Goal: Task Accomplishment & Management: Manage account settings

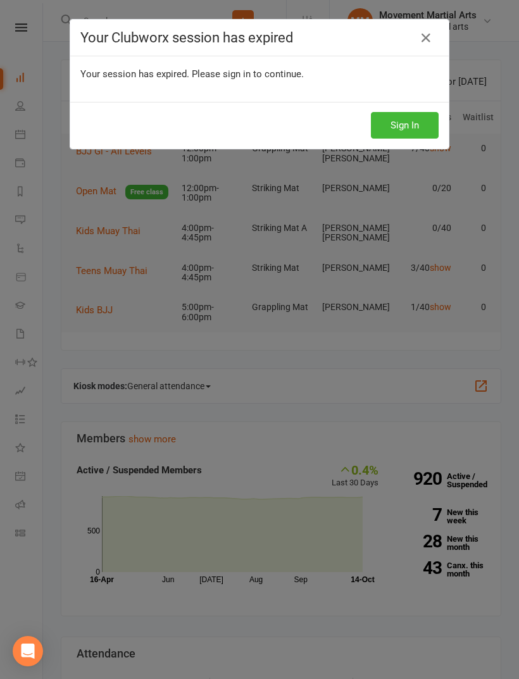
click at [422, 131] on button "Sign In" at bounding box center [405, 125] width 68 height 27
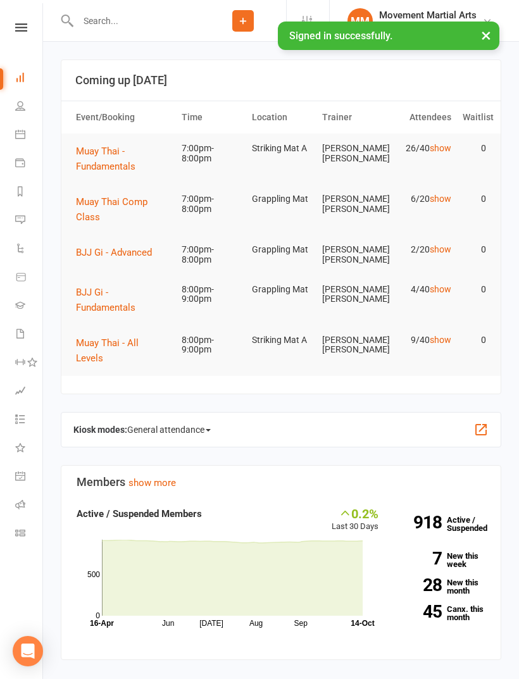
click at [135, 256] on span "BJJ Gi - Advanced" at bounding box center [114, 252] width 76 height 11
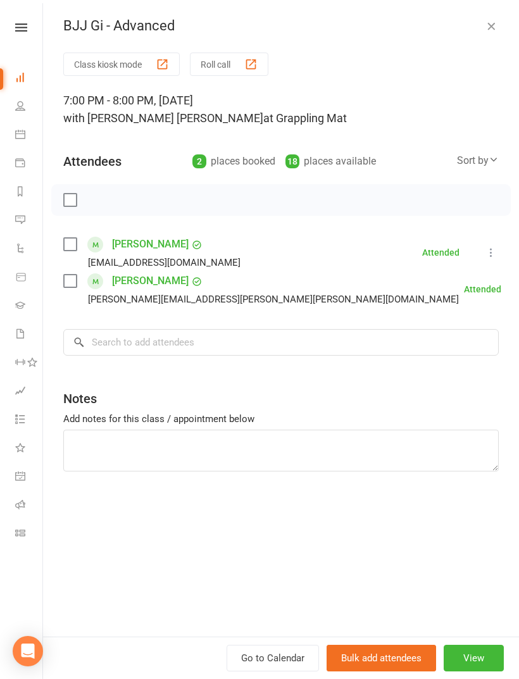
click at [73, 284] on label at bounding box center [69, 281] width 13 height 13
click at [69, 246] on label at bounding box center [69, 244] width 13 height 13
click at [268, 341] on input "search" at bounding box center [281, 342] width 436 height 27
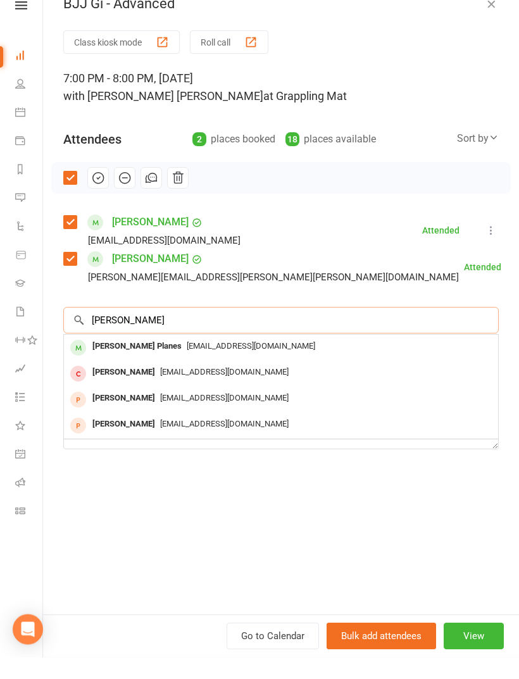
type input "Ritha"
click at [133, 360] on div "Ritha Planes" at bounding box center [136, 369] width 99 height 18
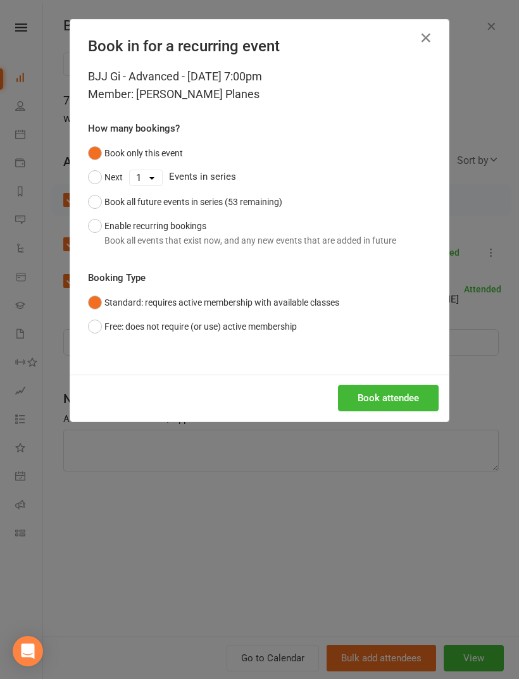
click at [401, 406] on button "Book attendee" at bounding box center [388, 398] width 101 height 27
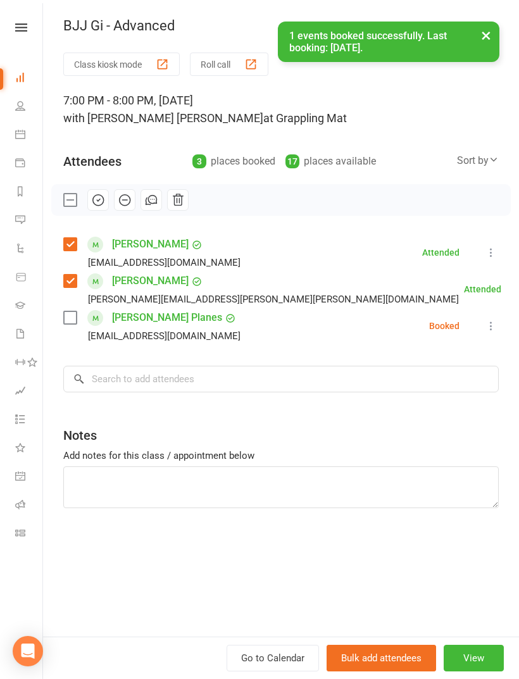
click at [70, 322] on label at bounding box center [69, 317] width 13 height 13
click at [165, 384] on input "search" at bounding box center [281, 379] width 436 height 27
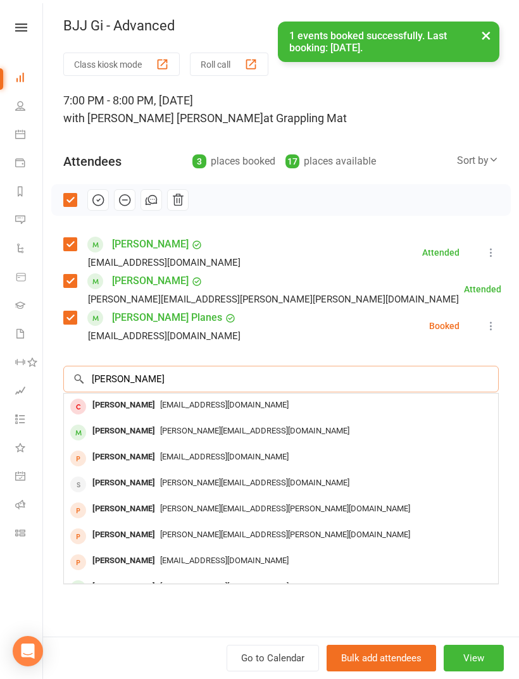
type input "Fran"
click at [123, 428] on div "Fran Bavaro" at bounding box center [123, 431] width 73 height 18
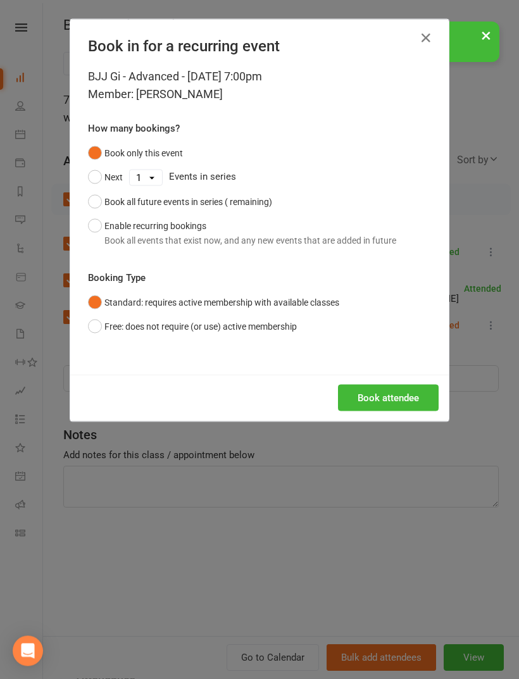
scroll to position [22, 0]
click at [403, 405] on button "Book attendee" at bounding box center [388, 398] width 101 height 27
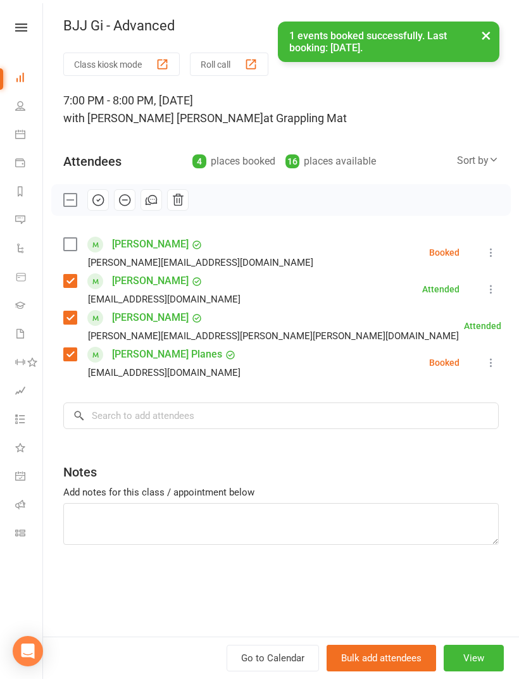
click at [71, 249] on label at bounding box center [69, 244] width 13 height 13
click at [101, 204] on icon "button" at bounding box center [98, 200] width 14 height 14
click at [478, 40] on button "×" at bounding box center [486, 35] width 23 height 27
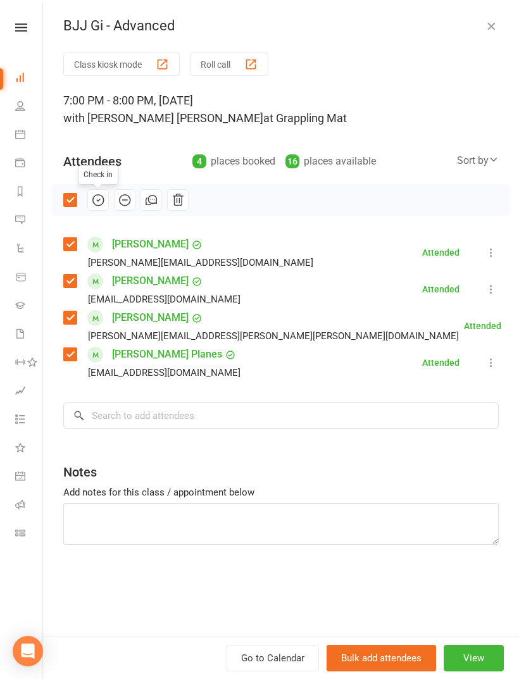
click at [498, 23] on button "button" at bounding box center [491, 25] width 15 height 15
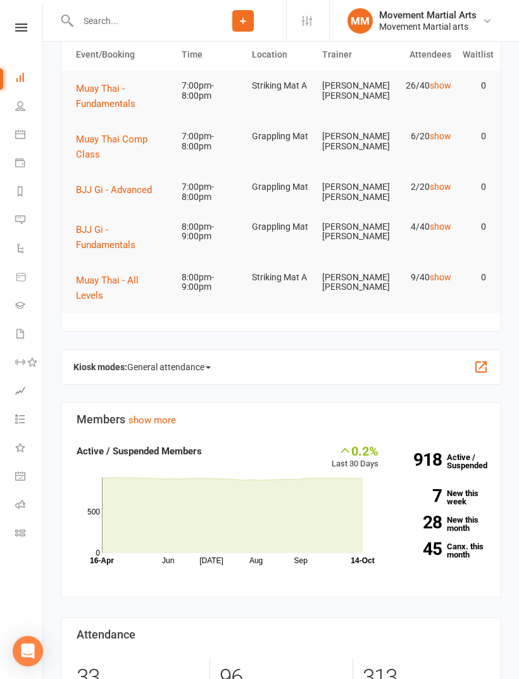
click at [126, 139] on span "Muay Thai Comp Class" at bounding box center [112, 147] width 72 height 27
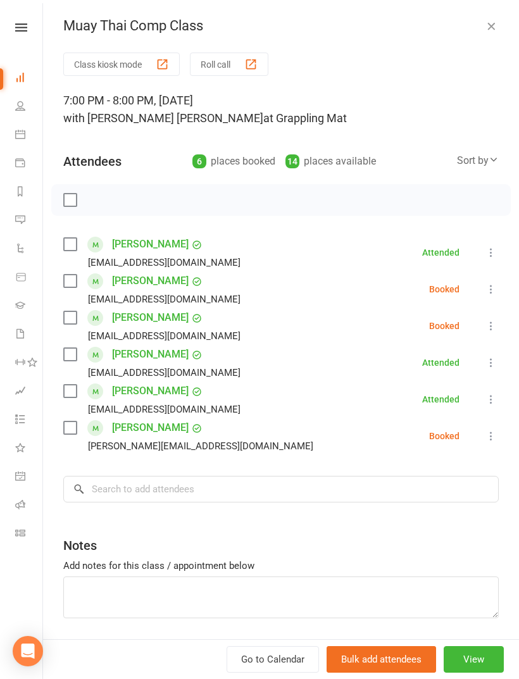
click at [493, 167] on div "Sort by" at bounding box center [478, 161] width 42 height 16
click at [462, 202] on link "First name" at bounding box center [435, 212] width 125 height 25
click at [165, 480] on input "search" at bounding box center [281, 489] width 436 height 27
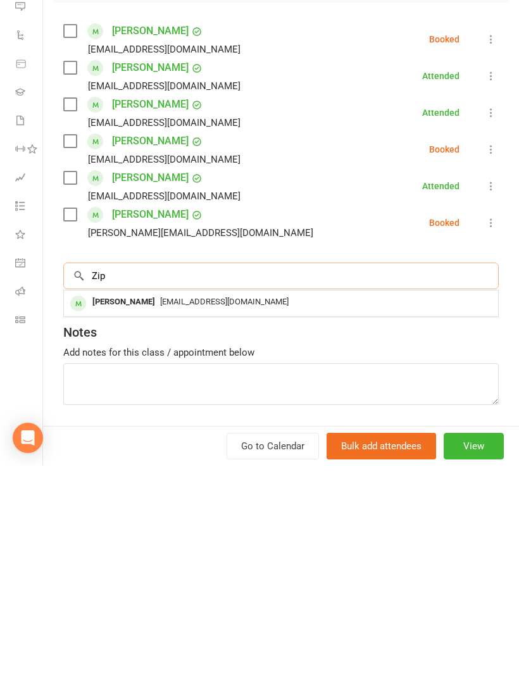
type input "Zip"
click at [160, 510] on span "zipian.li818@gmail.com" at bounding box center [224, 514] width 129 height 9
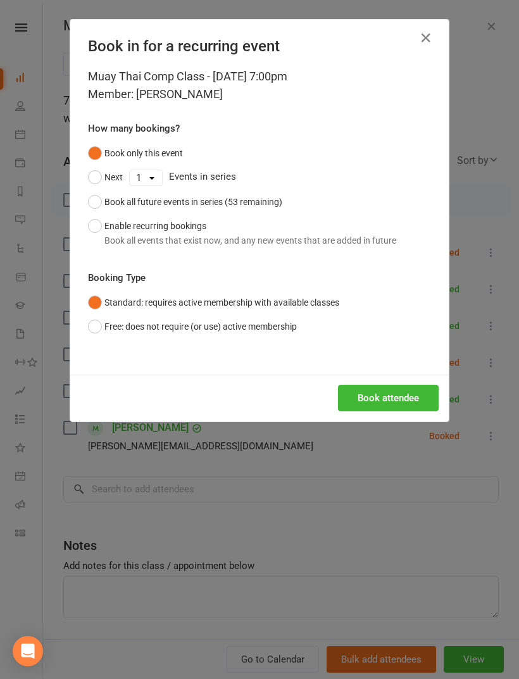
click at [386, 396] on button "Book attendee" at bounding box center [388, 398] width 101 height 27
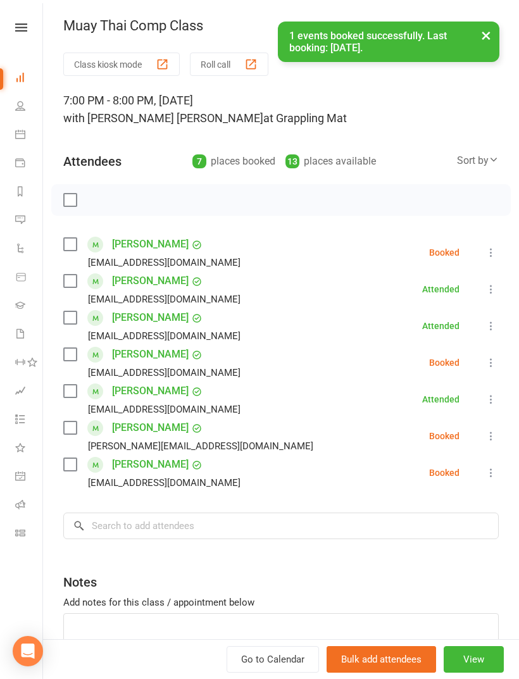
click at [73, 470] on label at bounding box center [69, 464] width 13 height 13
click at [215, 536] on input "search" at bounding box center [281, 526] width 436 height 27
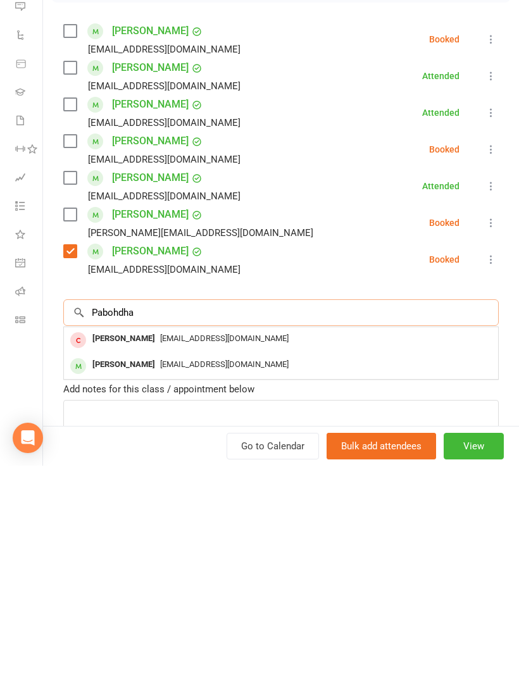
type input "Pabohdha"
click at [147, 569] on div "Pabodha Gunaratne" at bounding box center [123, 578] width 73 height 18
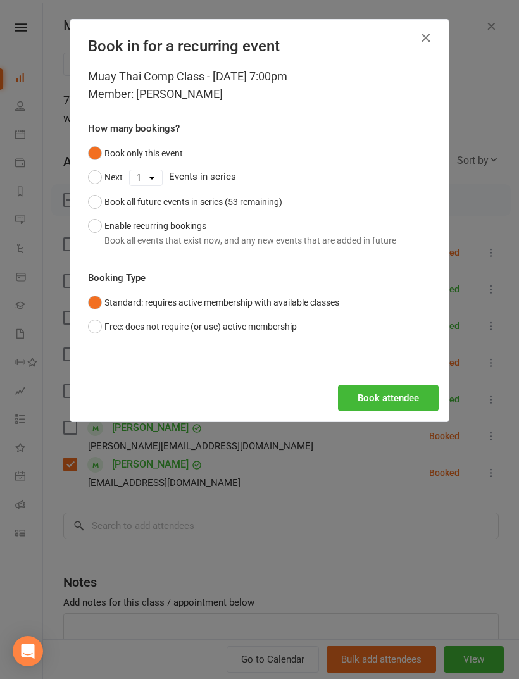
click at [405, 407] on button "Book attendee" at bounding box center [388, 398] width 101 height 27
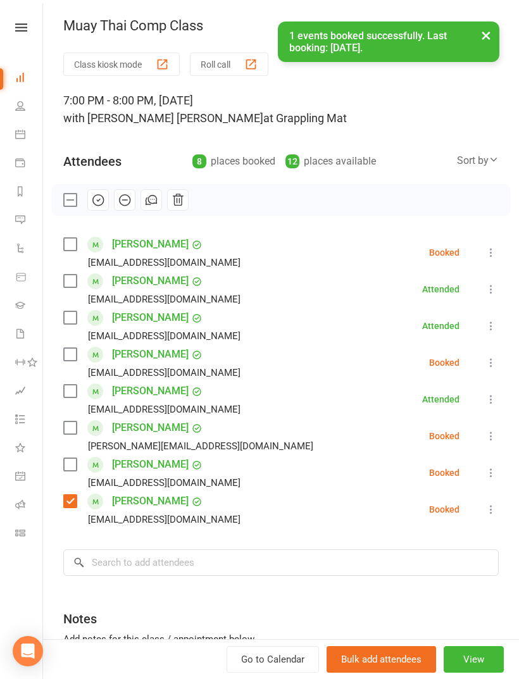
click at [74, 459] on label at bounding box center [69, 464] width 13 height 13
click at [75, 278] on label at bounding box center [69, 281] width 13 height 13
click at [74, 392] on label at bounding box center [69, 391] width 13 height 13
click at [71, 391] on label at bounding box center [69, 391] width 13 height 13
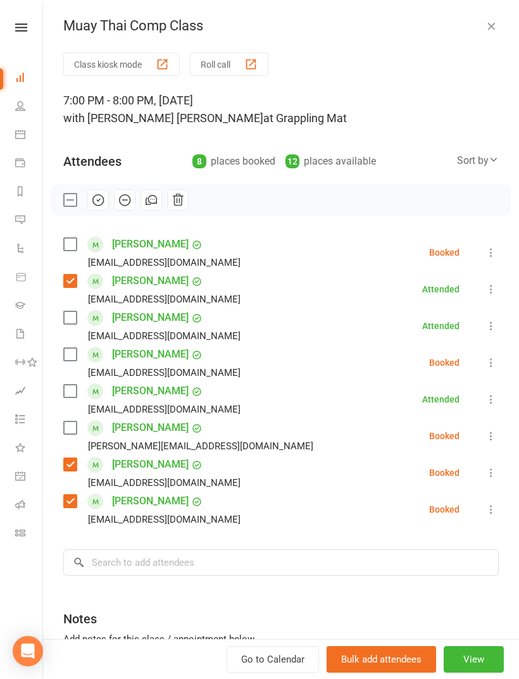
click at [75, 429] on label at bounding box center [69, 428] width 13 height 13
click at [66, 311] on label at bounding box center [69, 317] width 13 height 13
click at [218, 566] on input "search" at bounding box center [281, 562] width 436 height 27
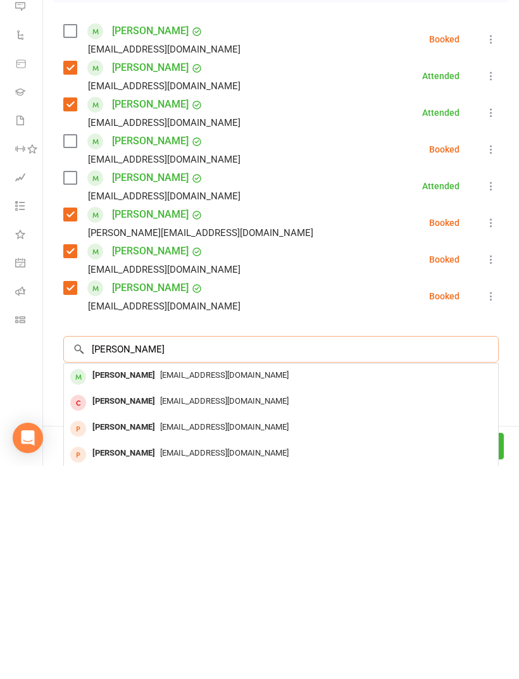
type input "Jack he"
click at [120, 580] on div "Jack He" at bounding box center [123, 589] width 73 height 18
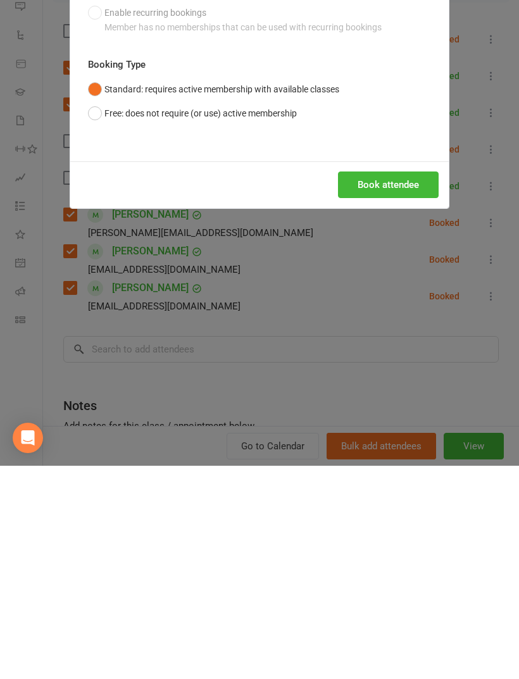
scroll to position [944, 0]
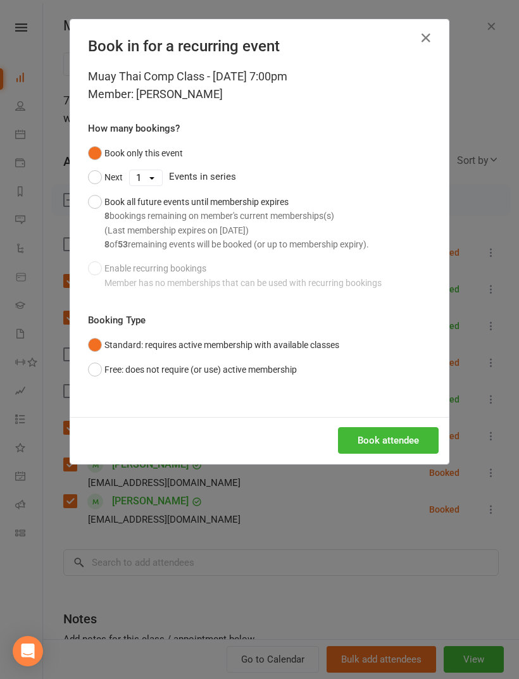
click at [397, 434] on button "Book attendee" at bounding box center [388, 440] width 101 height 27
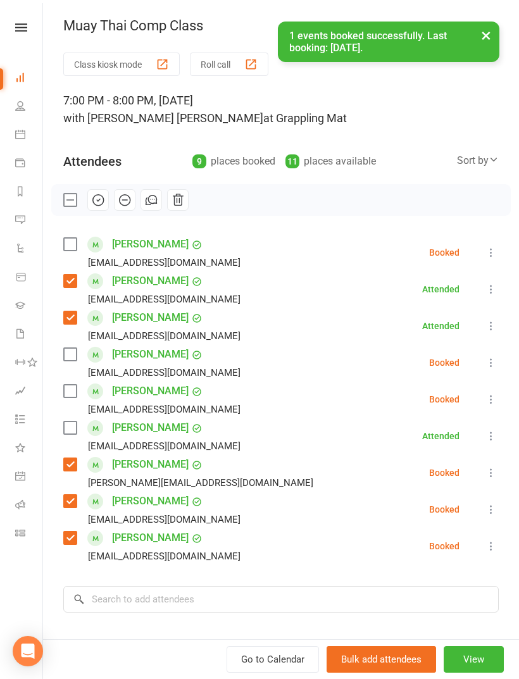
click at [72, 356] on label at bounding box center [69, 354] width 13 height 13
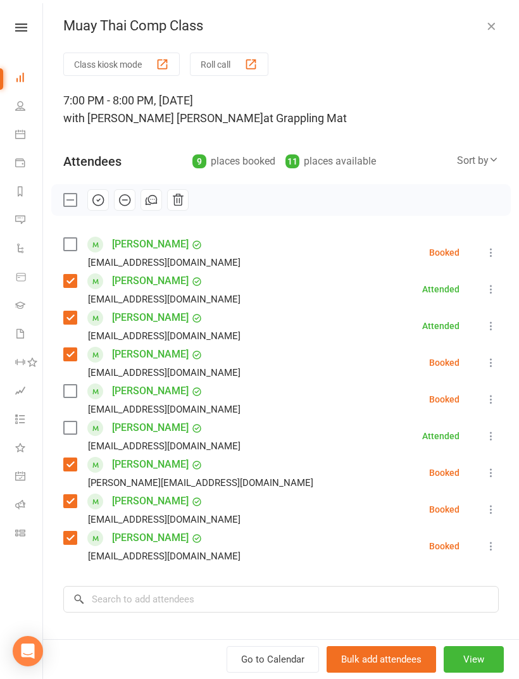
click at [72, 394] on label at bounding box center [69, 391] width 13 height 13
click at [73, 430] on label at bounding box center [69, 428] width 13 height 13
click at [65, 245] on label at bounding box center [69, 244] width 13 height 13
click at [203, 599] on input "search" at bounding box center [281, 599] width 436 height 27
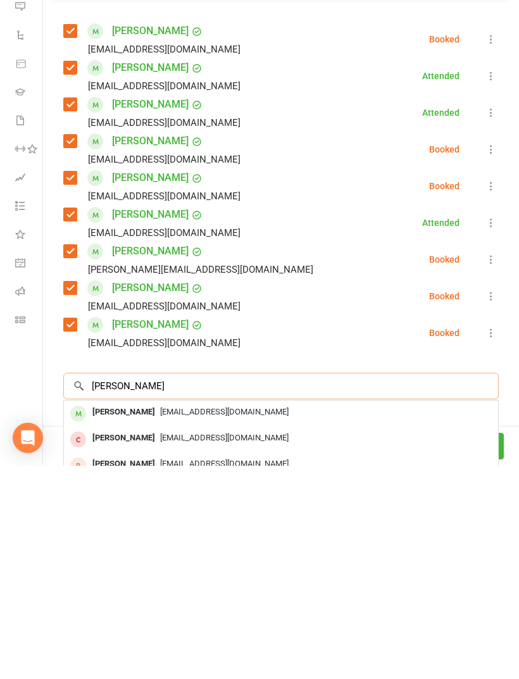
scroll to position [44, 0]
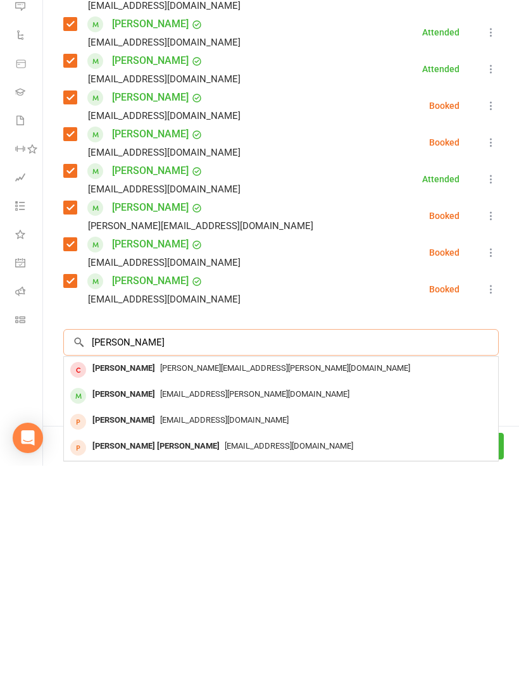
type input "Maggie"
click at [125, 599] on div "Maggie Banner" at bounding box center [123, 608] width 73 height 18
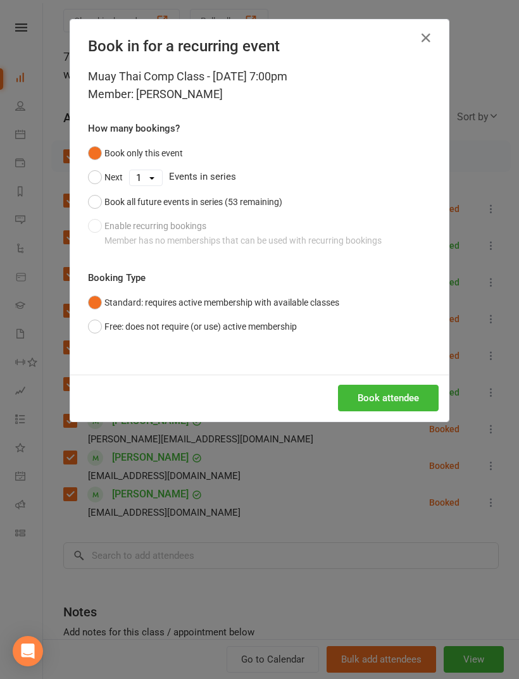
click at [407, 400] on button "Book attendee" at bounding box center [388, 398] width 101 height 27
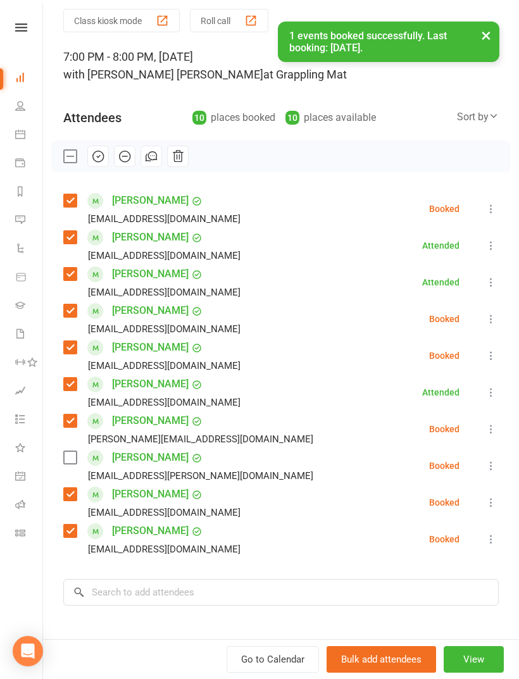
click at [72, 460] on label at bounding box center [69, 457] width 13 height 13
click at [99, 160] on icon "button" at bounding box center [98, 156] width 14 height 14
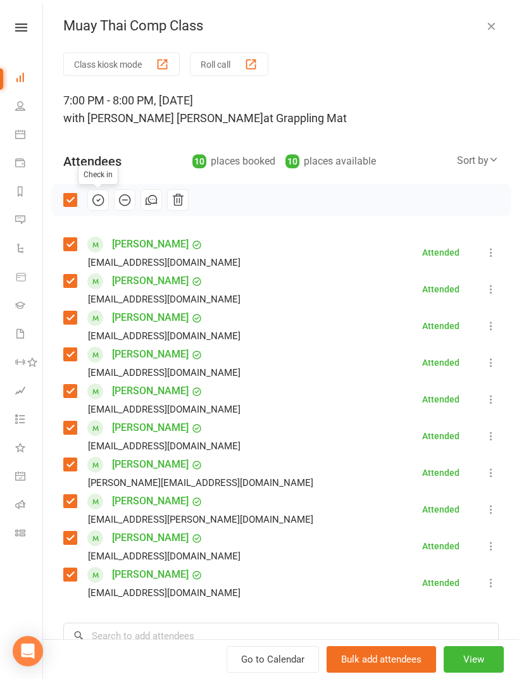
scroll to position [0, 0]
click at [498, 24] on button "button" at bounding box center [491, 25] width 15 height 15
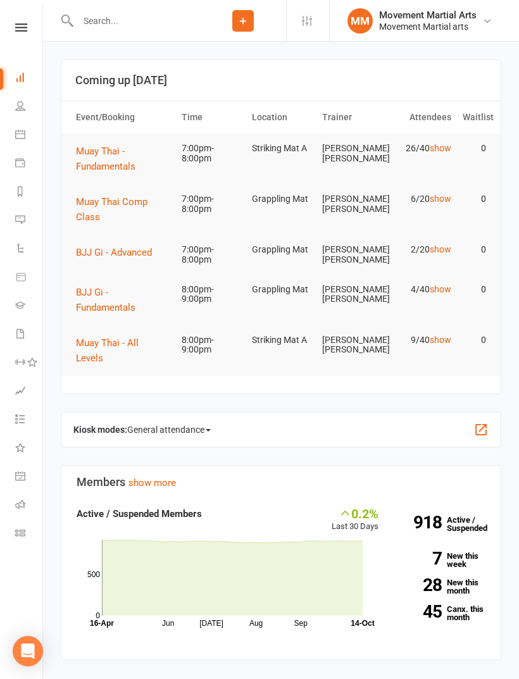
click at [122, 151] on span "Muay Thai - Fundamentals" at bounding box center [106, 159] width 60 height 27
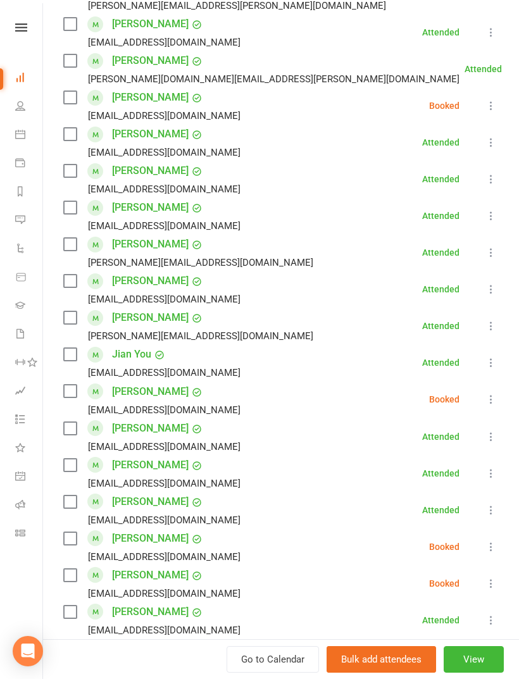
click at [74, 425] on label at bounding box center [69, 428] width 13 height 13
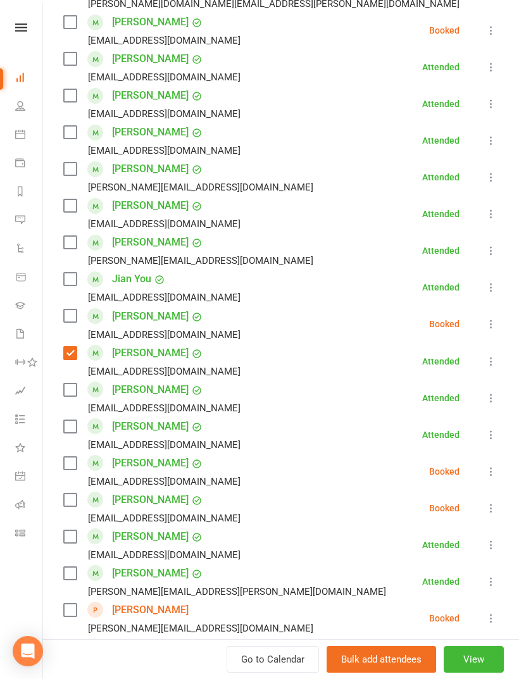
scroll to position [612, 0]
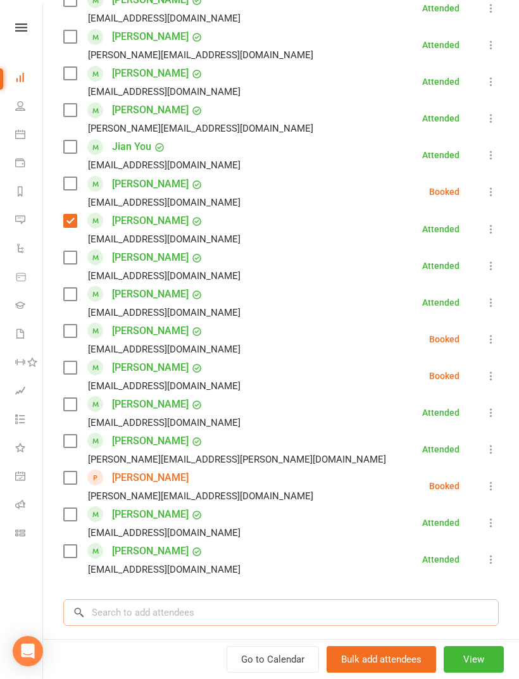
click at [193, 609] on input "search" at bounding box center [281, 612] width 436 height 27
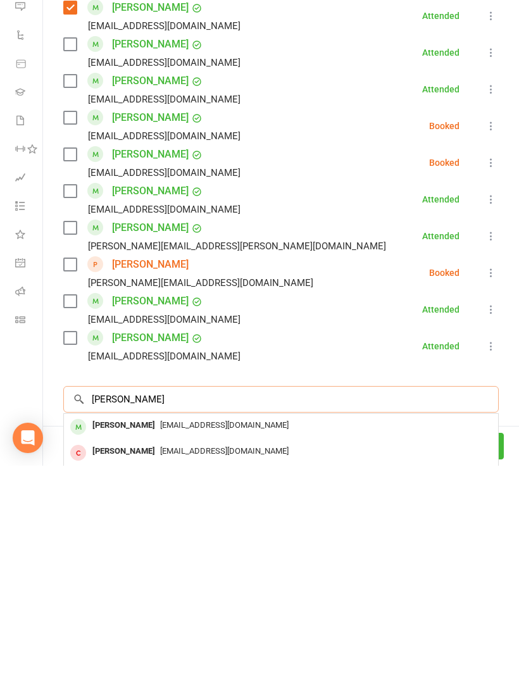
type input "Eddie mi"
click at [121, 630] on div "Eddie Mi" at bounding box center [123, 639] width 73 height 18
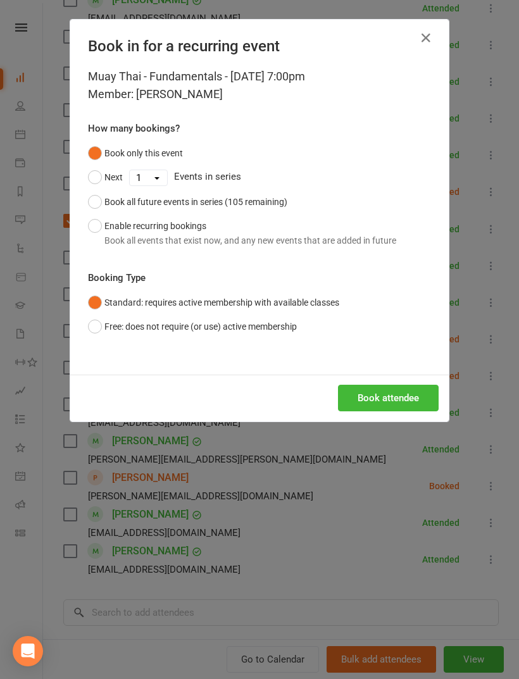
click at [393, 398] on button "Book attendee" at bounding box center [388, 398] width 101 height 27
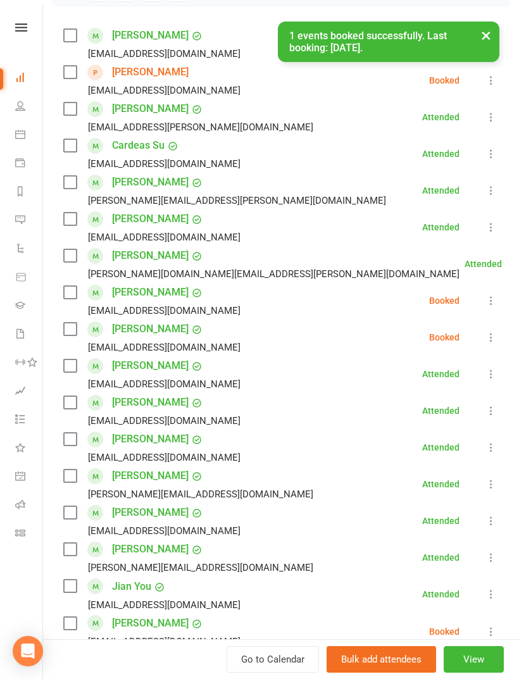
scroll to position [189, 0]
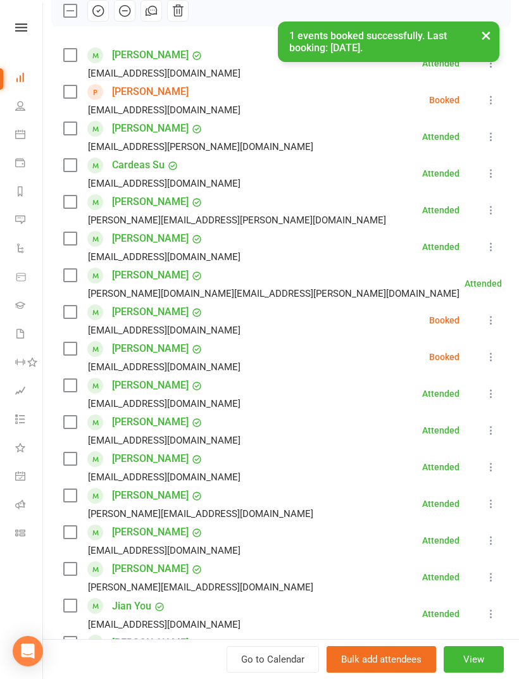
click at [76, 348] on label at bounding box center [69, 348] width 13 height 13
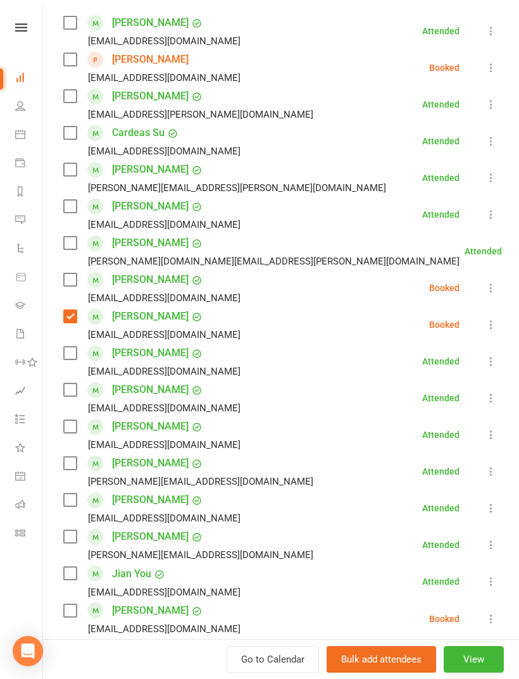
scroll to position [217, 0]
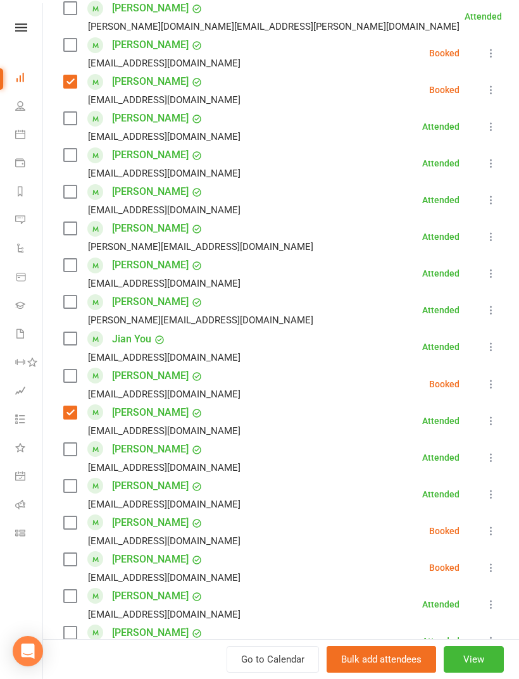
click at [67, 492] on label at bounding box center [69, 486] width 13 height 13
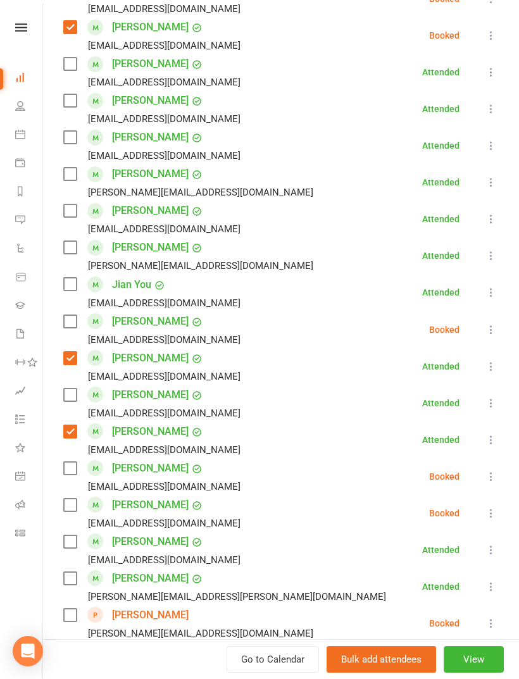
scroll to position [534, 0]
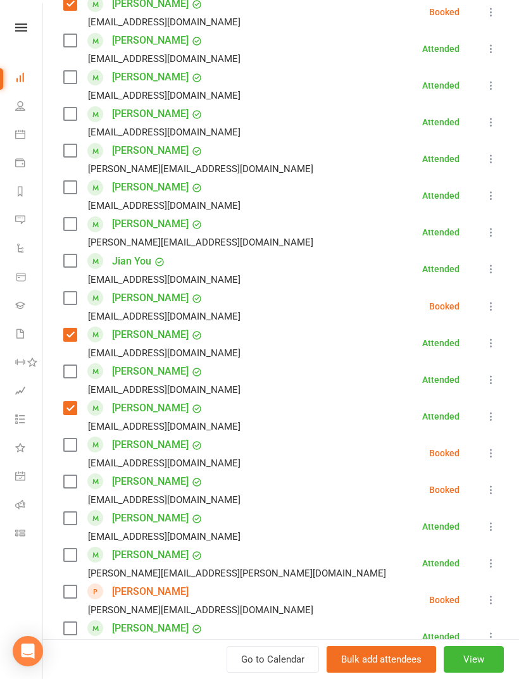
click at [73, 515] on label at bounding box center [69, 518] width 13 height 13
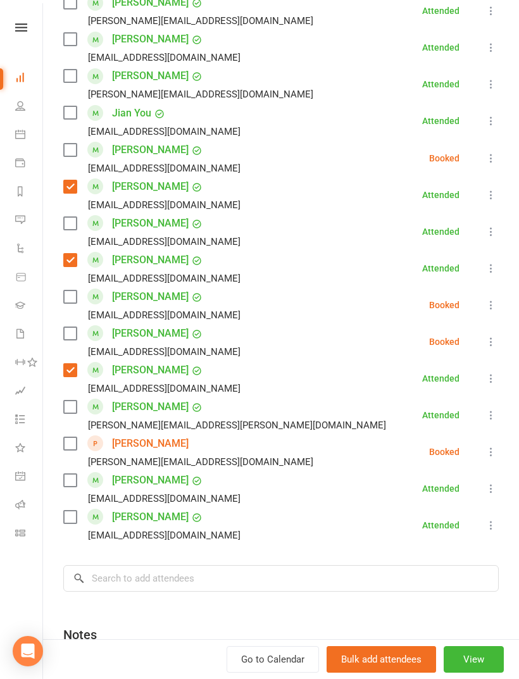
scroll to position [682, 0]
click at [72, 227] on label at bounding box center [69, 224] width 13 height 13
click at [199, 582] on input "search" at bounding box center [281, 579] width 436 height 27
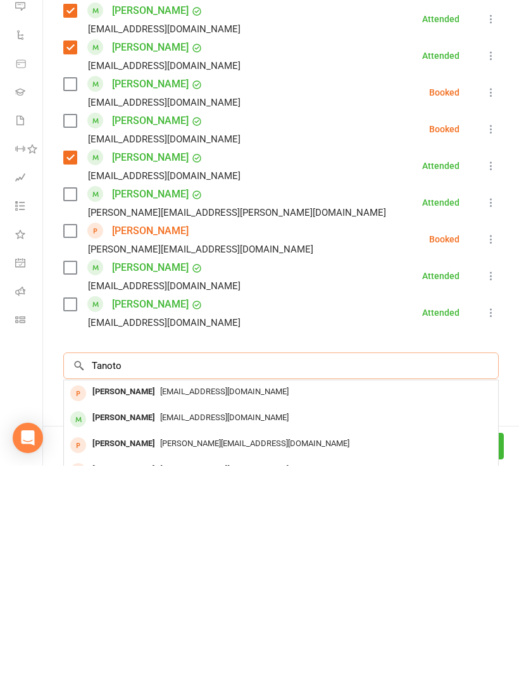
type input "Tanoto"
click at [126, 622] on div "Nicholas Tanoto" at bounding box center [123, 631] width 73 height 18
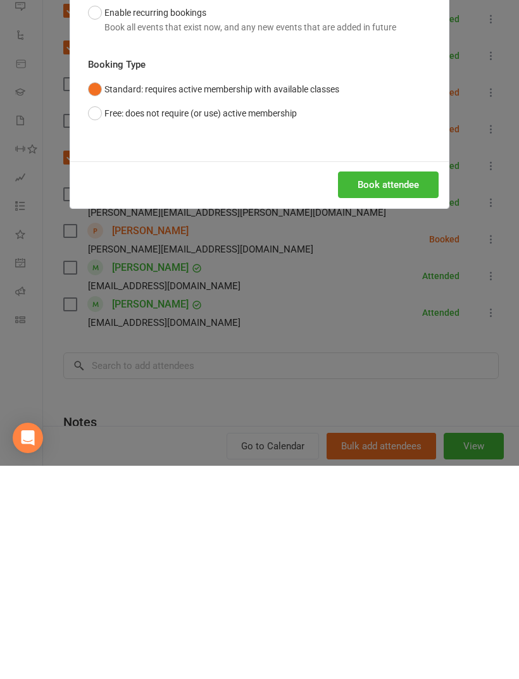
scroll to position [726, 0]
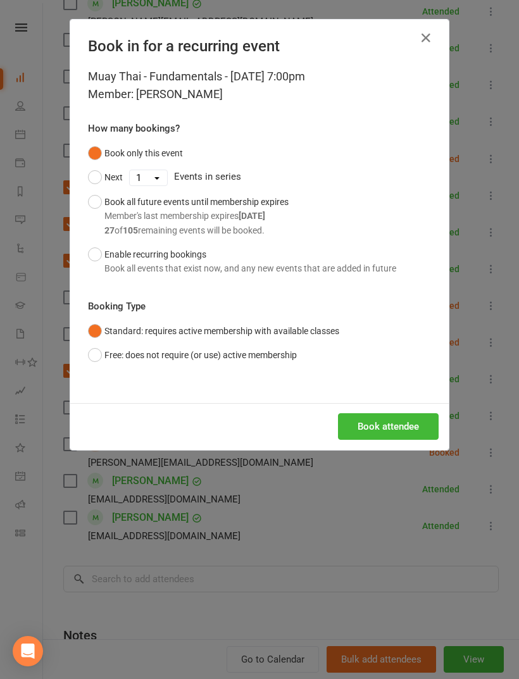
click at [418, 437] on button "Book attendee" at bounding box center [388, 426] width 101 height 27
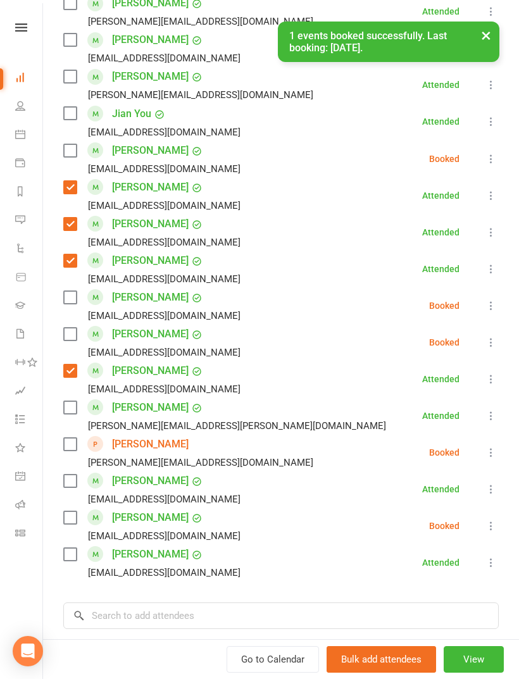
click at [70, 524] on label at bounding box center [69, 517] width 13 height 13
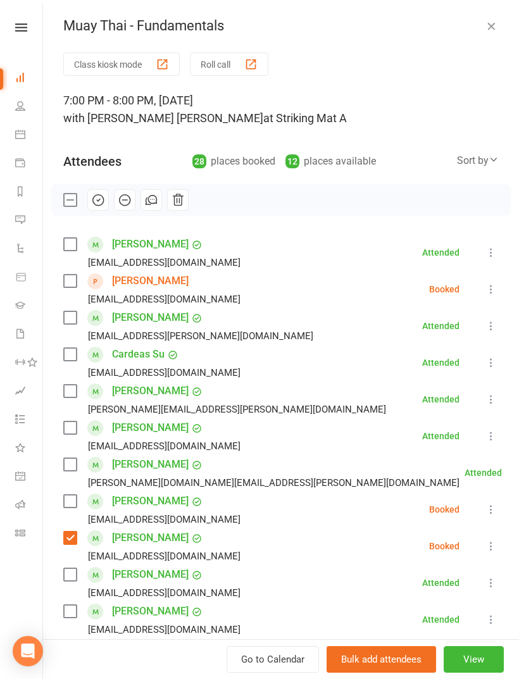
scroll to position [0, 0]
click at [70, 396] on label at bounding box center [69, 391] width 13 height 13
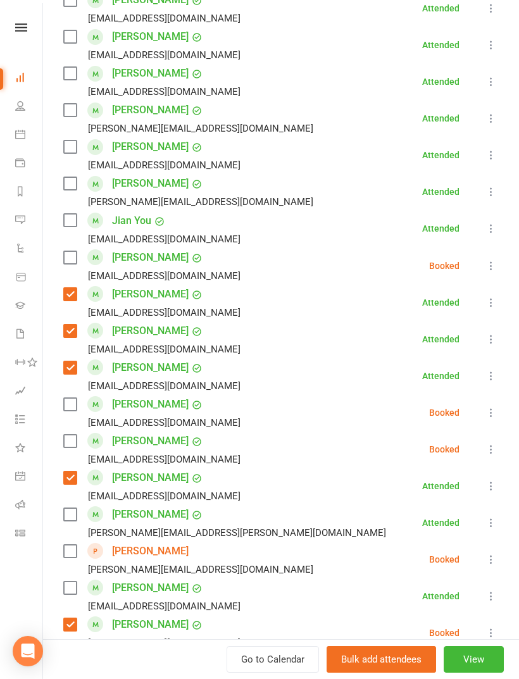
scroll to position [577, 0]
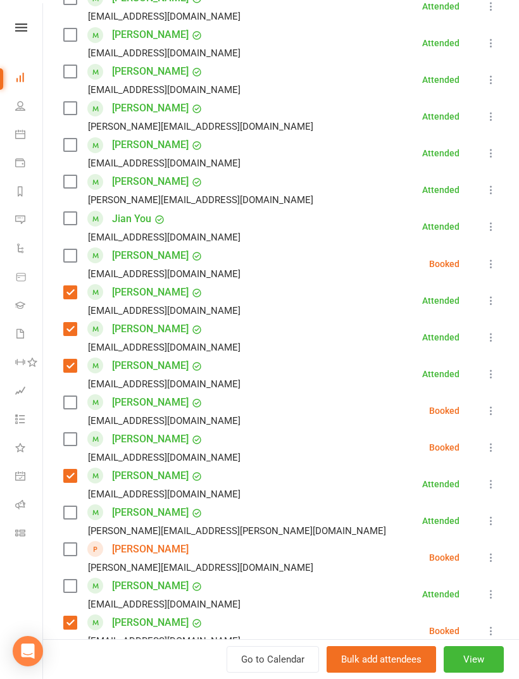
click at [64, 442] on label at bounding box center [69, 439] width 13 height 13
click at [75, 396] on label at bounding box center [69, 402] width 13 height 13
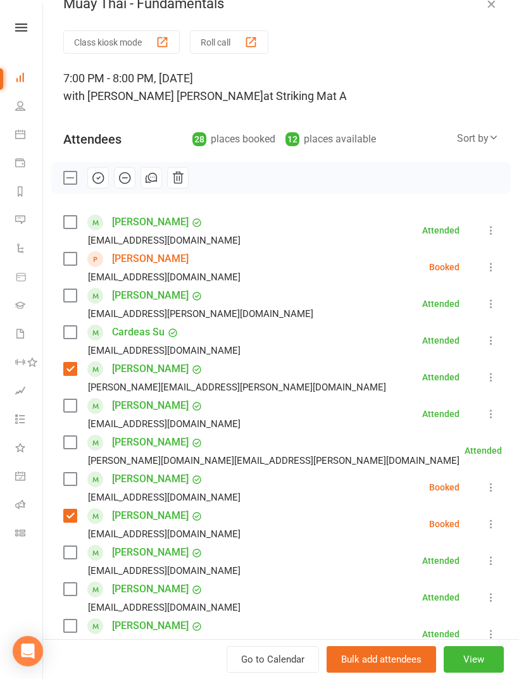
scroll to position [23, 0]
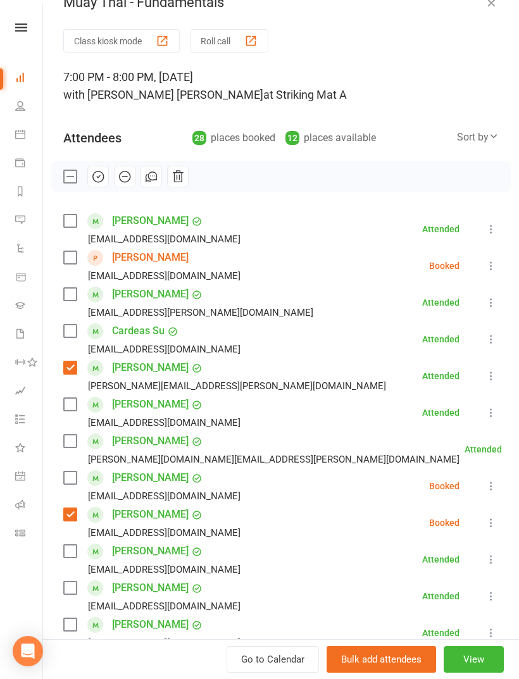
click at [76, 401] on label at bounding box center [69, 404] width 13 height 13
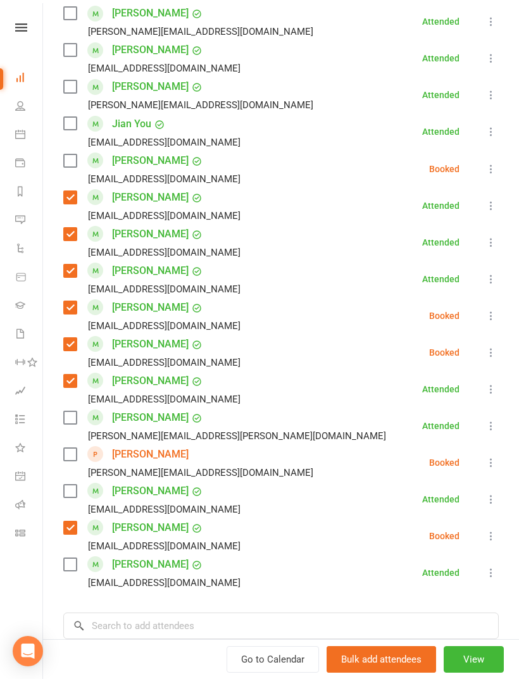
scroll to position [785, 0]
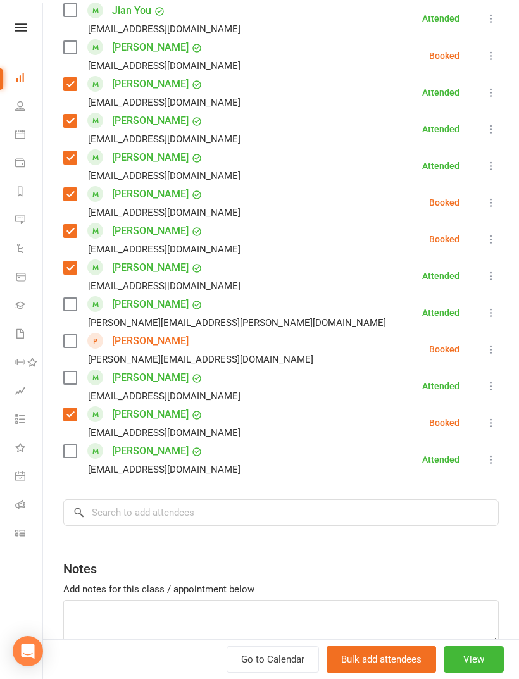
click at [68, 456] on label at bounding box center [69, 451] width 13 height 13
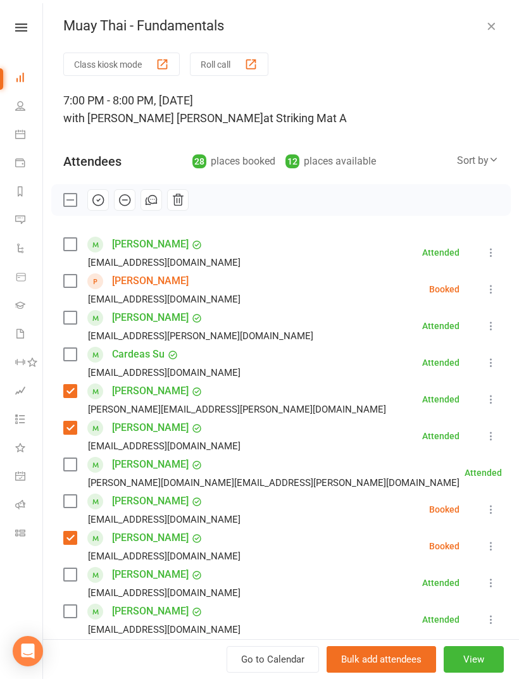
scroll to position [0, 0]
click at [64, 249] on label at bounding box center [69, 244] width 13 height 13
click at [68, 281] on label at bounding box center [69, 281] width 13 height 13
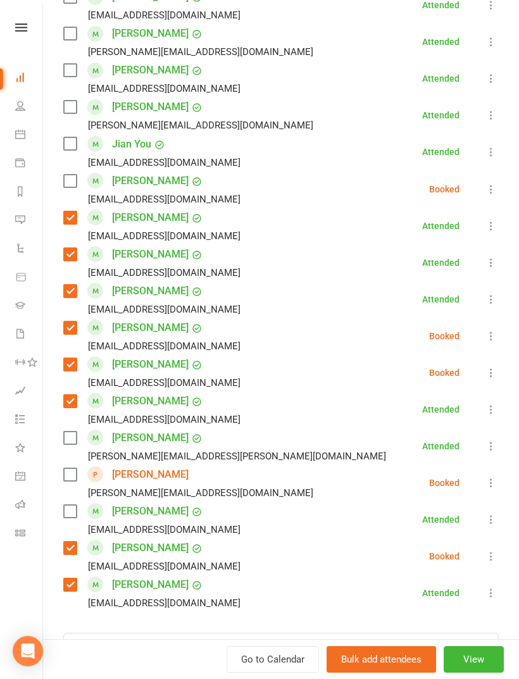
scroll to position [653, 0]
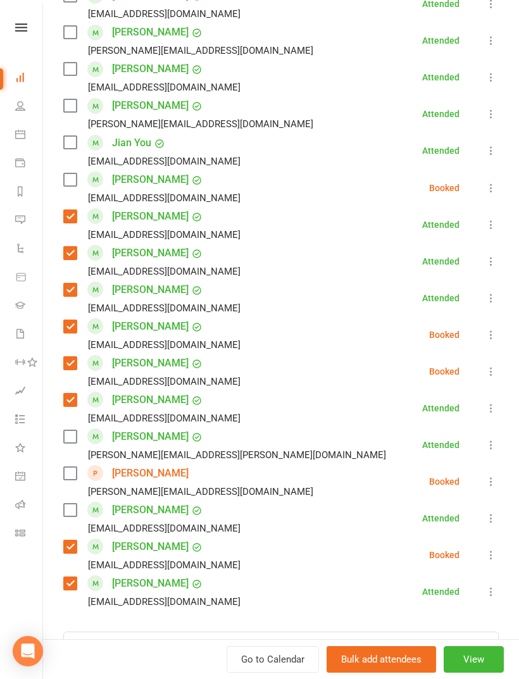
click at [67, 442] on label at bounding box center [69, 436] width 13 height 13
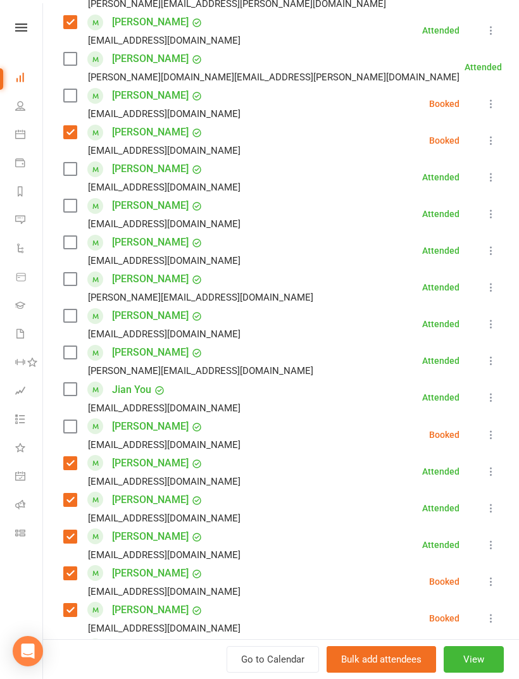
scroll to position [346, 0]
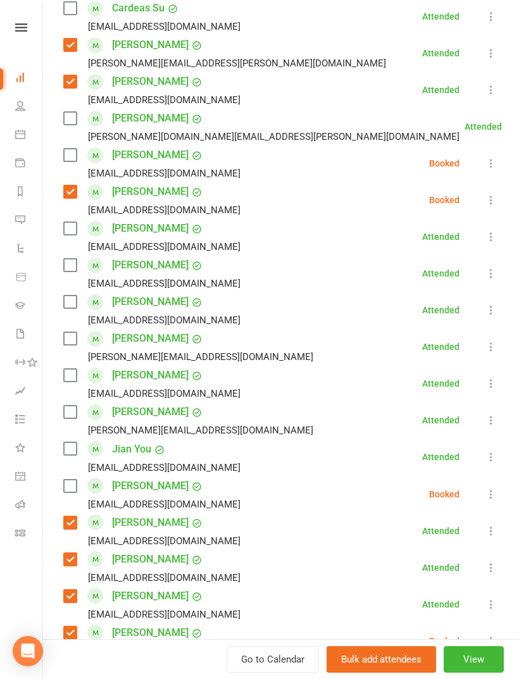
click at [70, 413] on label at bounding box center [69, 412] width 13 height 13
click at [66, 340] on label at bounding box center [69, 338] width 13 height 13
click at [70, 230] on label at bounding box center [69, 228] width 13 height 13
click at [75, 260] on label at bounding box center [69, 265] width 13 height 13
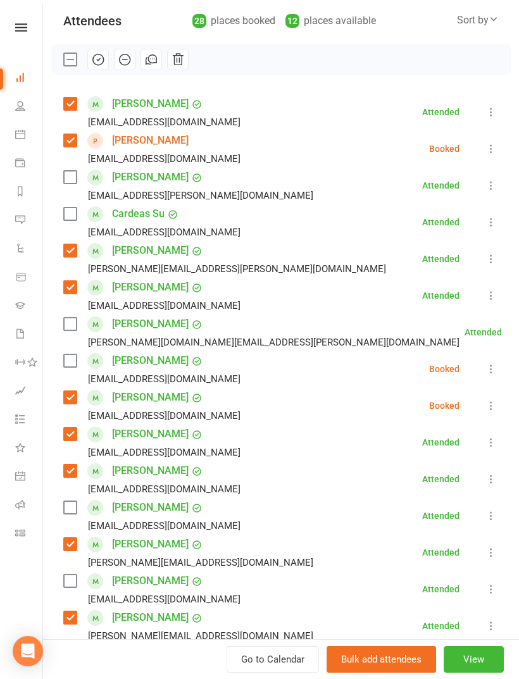
scroll to position [51, 0]
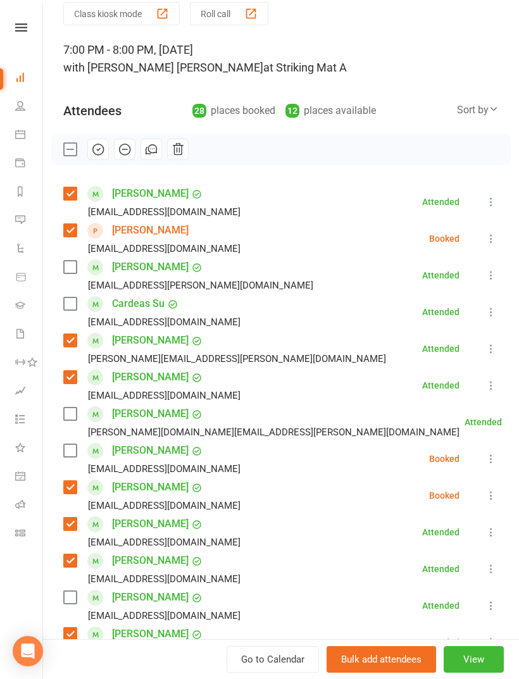
click at [75, 268] on label at bounding box center [69, 267] width 13 height 13
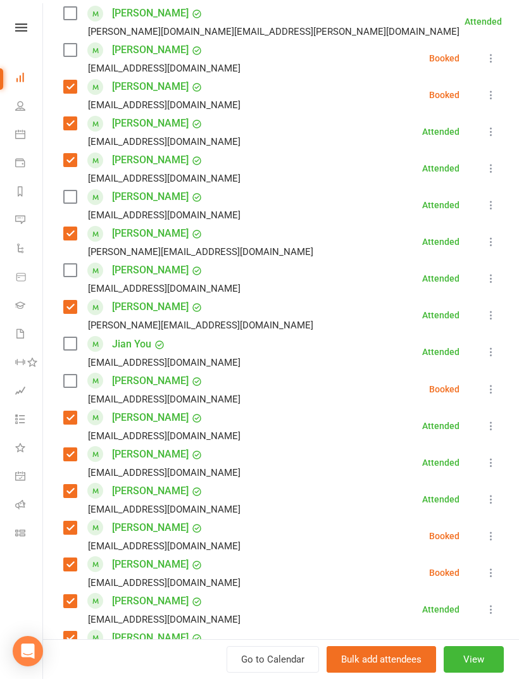
scroll to position [482, 0]
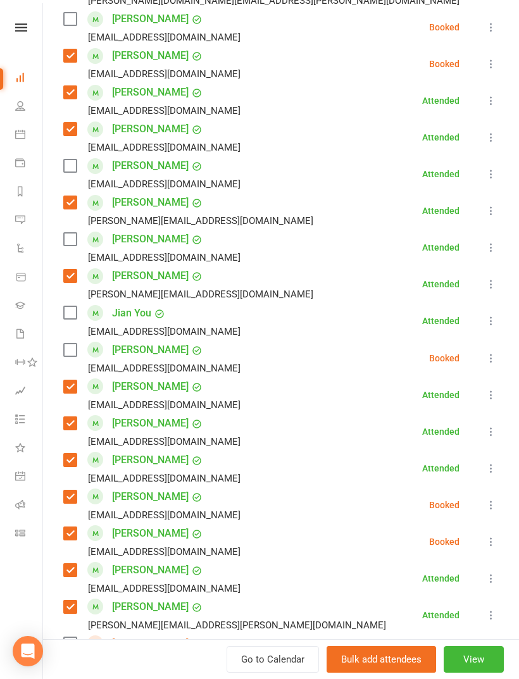
click at [67, 319] on label at bounding box center [69, 312] width 13 height 13
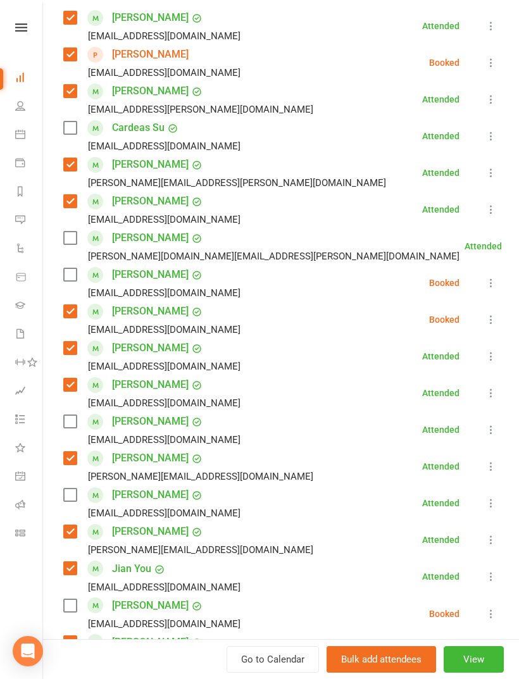
scroll to position [223, 0]
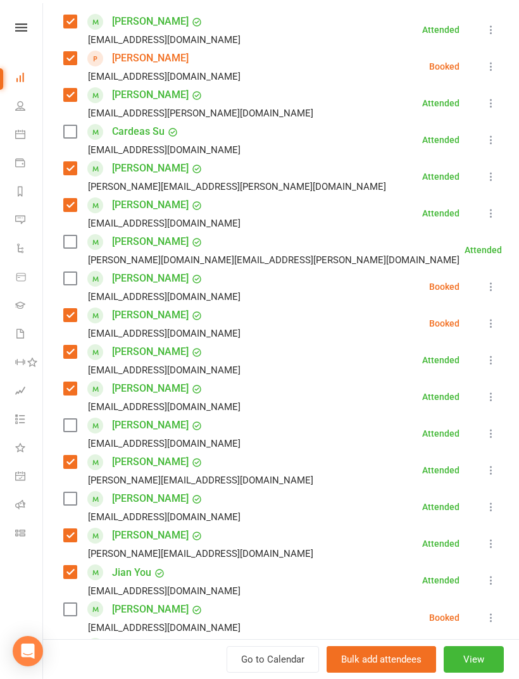
click at [75, 425] on label at bounding box center [69, 425] width 13 height 13
click at [70, 235] on label at bounding box center [69, 241] width 13 height 13
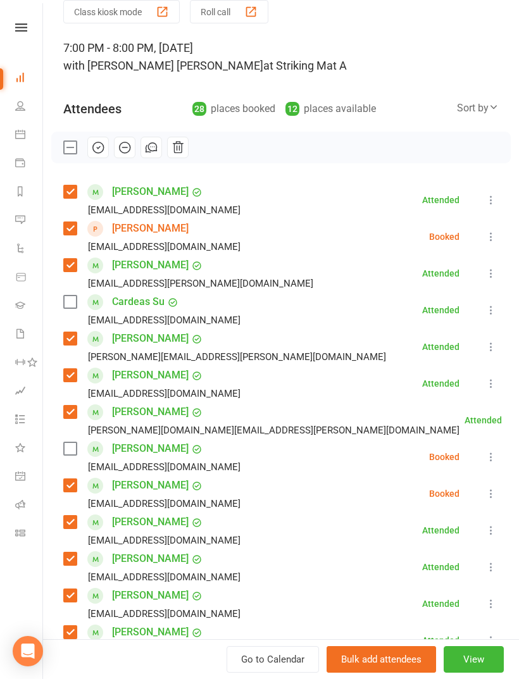
scroll to position [3, 0]
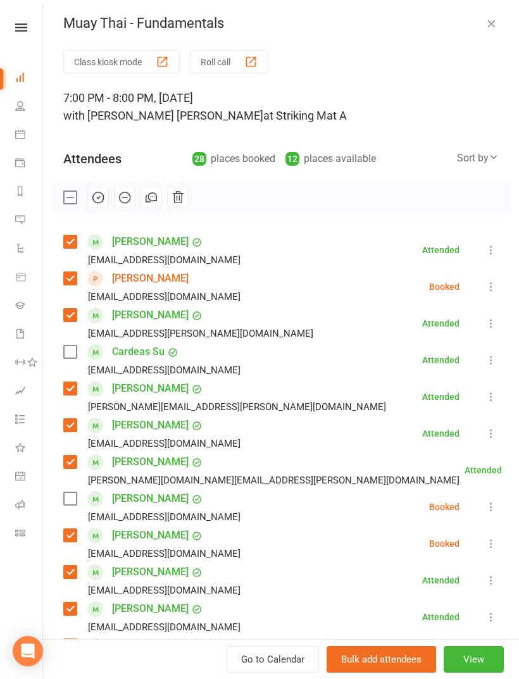
click at [73, 353] on label at bounding box center [69, 352] width 13 height 13
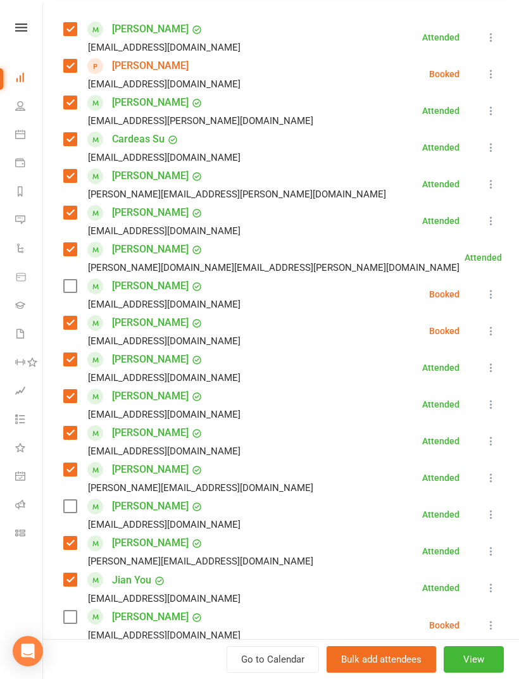
scroll to position [216, 0]
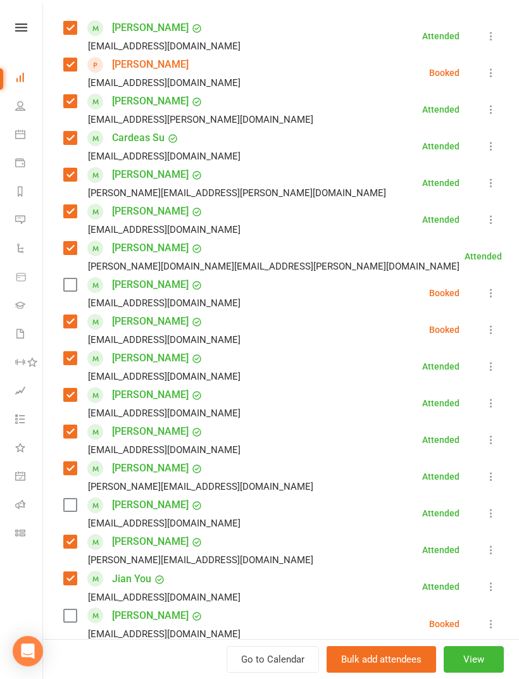
click at [75, 610] on label at bounding box center [69, 616] width 13 height 13
click at [71, 286] on label at bounding box center [69, 285] width 13 height 13
click at [494, 518] on icon at bounding box center [491, 513] width 13 height 13
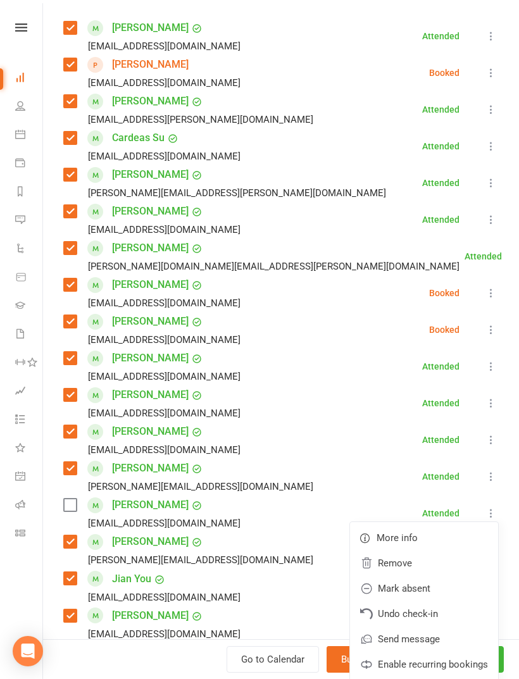
click at [427, 567] on link "Remove" at bounding box center [424, 563] width 148 height 25
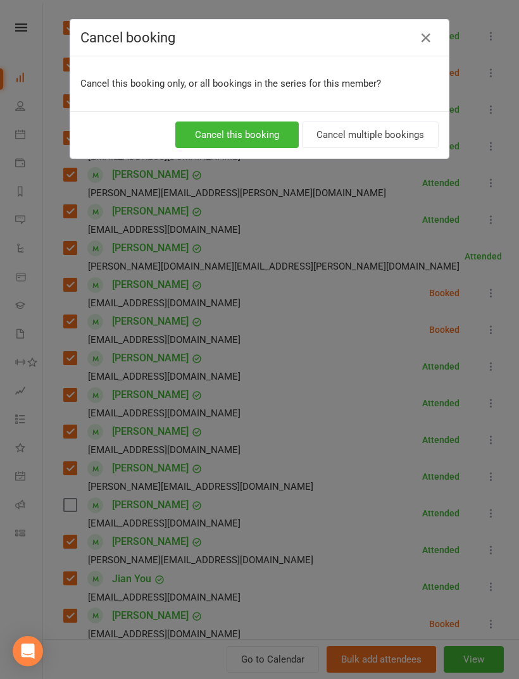
click at [252, 134] on button "Cancel this booking" at bounding box center [236, 135] width 123 height 27
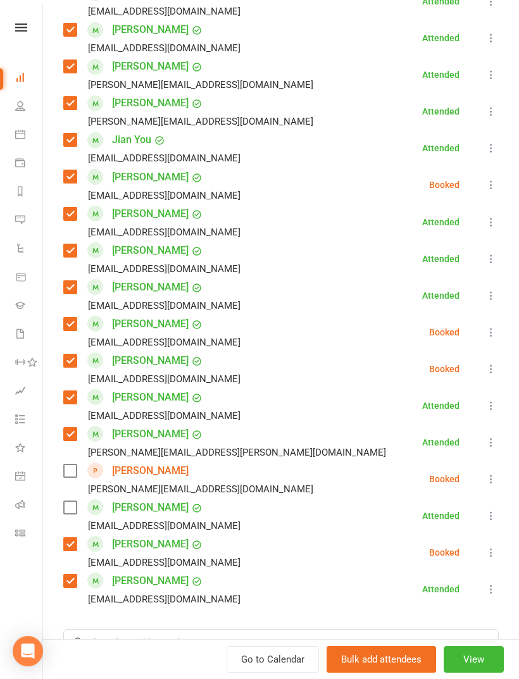
scroll to position [648, 0]
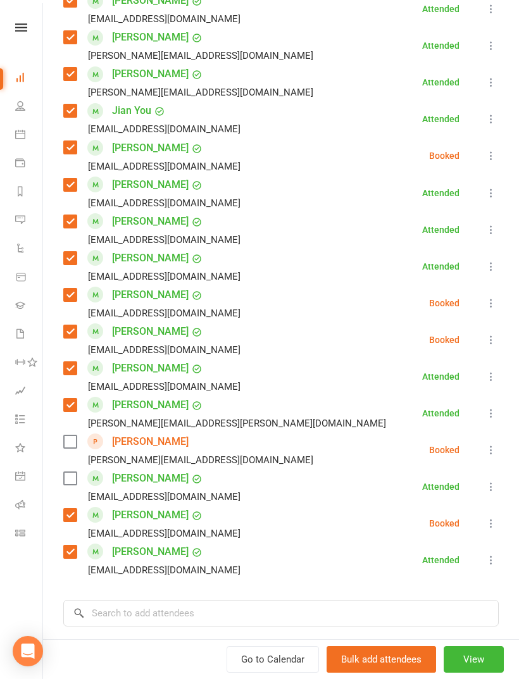
click at [73, 473] on label at bounding box center [69, 478] width 13 height 13
click at [66, 438] on label at bounding box center [69, 442] width 13 height 13
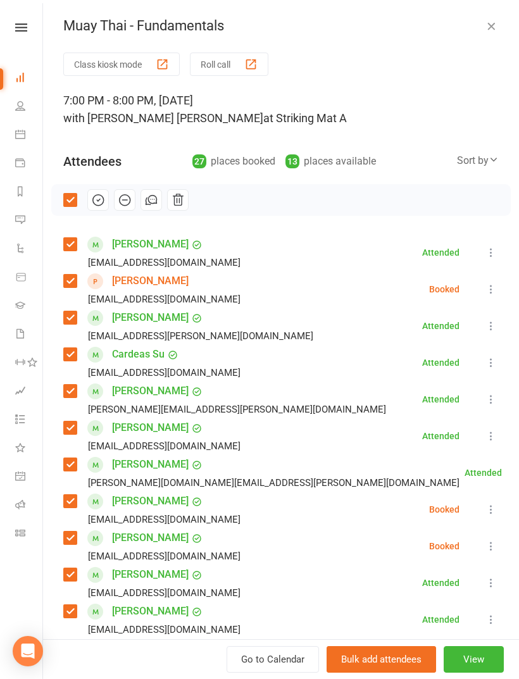
scroll to position [0, 0]
click at [96, 202] on icon "button" at bounding box center [98, 200] width 14 height 14
click at [488, 33] on button "button" at bounding box center [491, 25] width 15 height 15
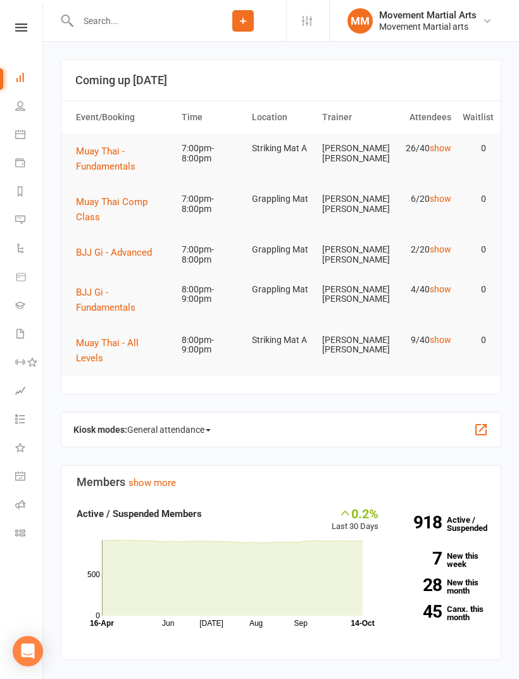
click at [129, 248] on span "BJJ Gi - Advanced" at bounding box center [114, 252] width 76 height 11
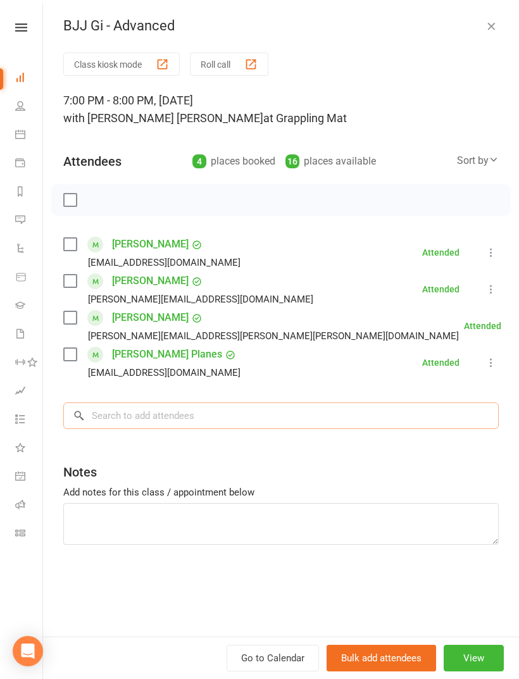
click at [290, 417] on input "search" at bounding box center [281, 416] width 436 height 27
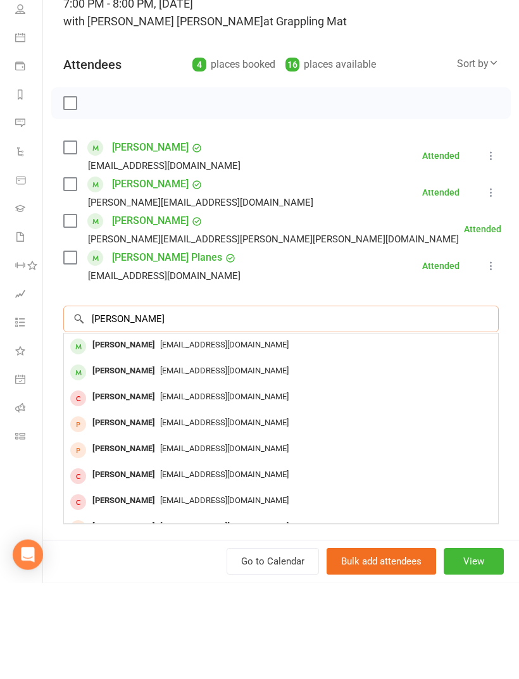
type input "Nick teskt"
click at [177, 437] on span "Nteskantas@gmail.com" at bounding box center [224, 441] width 129 height 9
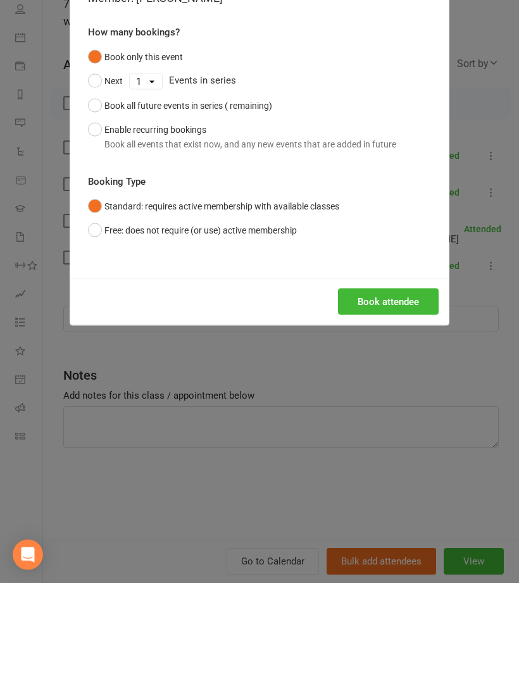
scroll to position [97, 0]
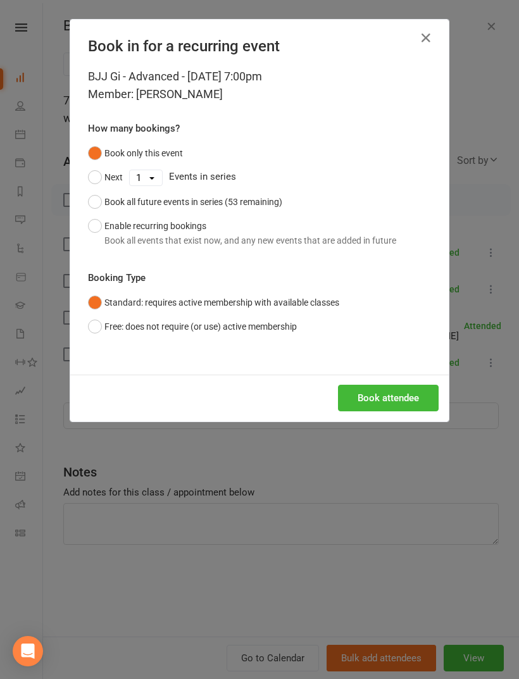
click at [410, 408] on button "Book attendee" at bounding box center [388, 398] width 101 height 27
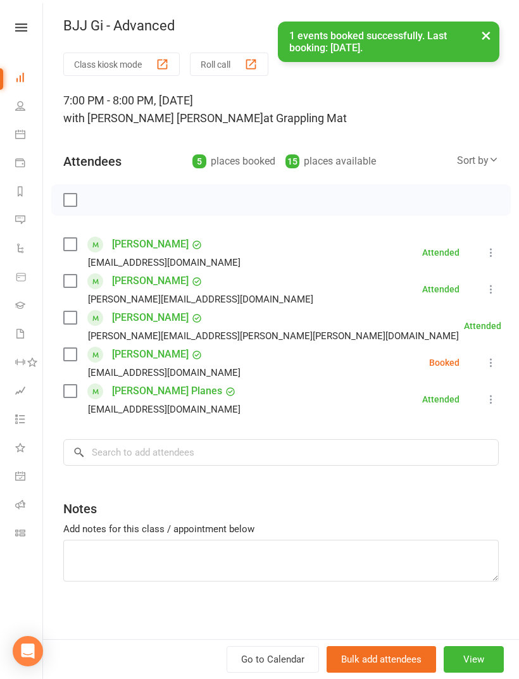
click at [496, 362] on icon at bounding box center [491, 362] width 13 height 13
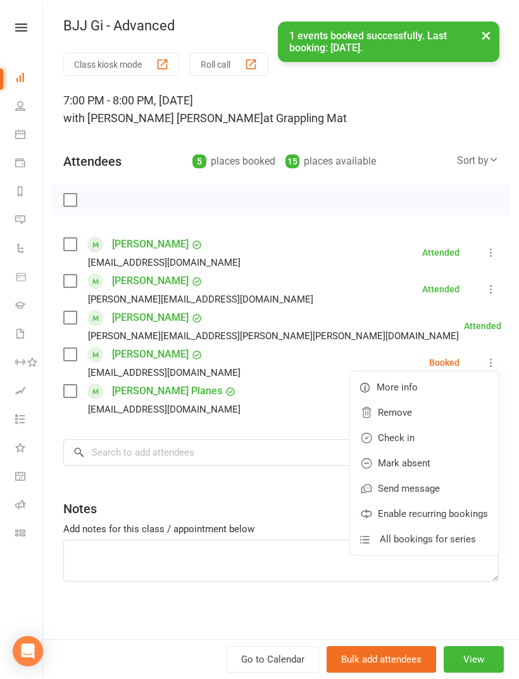
click at [430, 437] on link "Check in" at bounding box center [424, 437] width 148 height 25
